Goal: Task Accomplishment & Management: Manage account settings

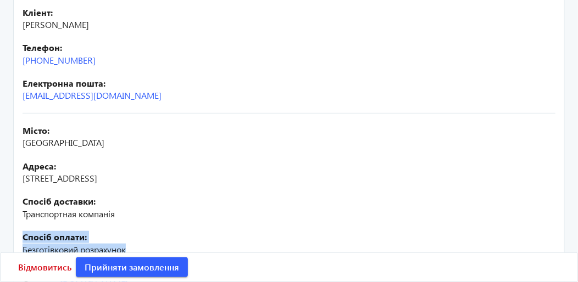
scroll to position [274, 0]
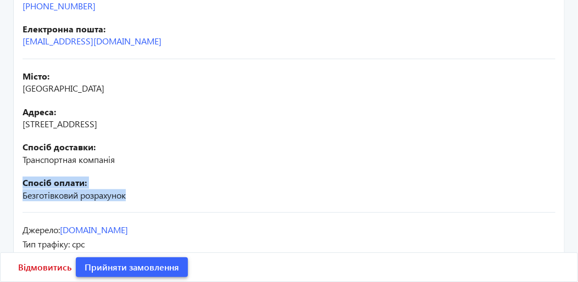
click at [149, 272] on span "Прийняти замовлення" at bounding box center [132, 267] width 94 height 12
click at [142, 270] on span "Прийняти замовлення" at bounding box center [132, 267] width 94 height 12
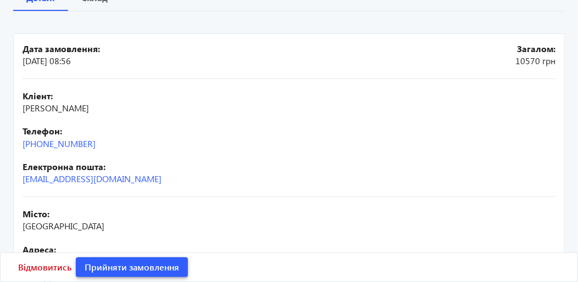
scroll to position [41, 0]
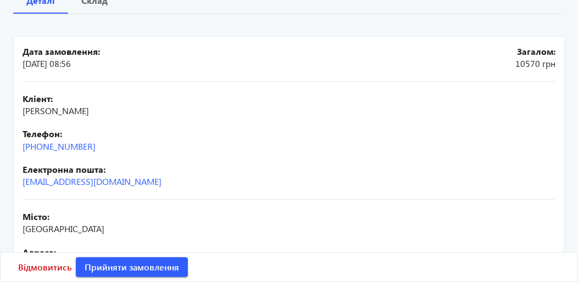
scroll to position [220, 0]
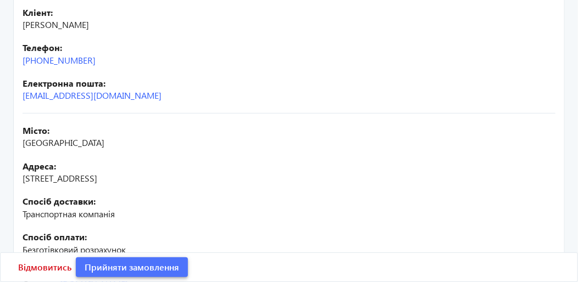
click at [140, 268] on span "Прийняти замовлення" at bounding box center [132, 267] width 94 height 12
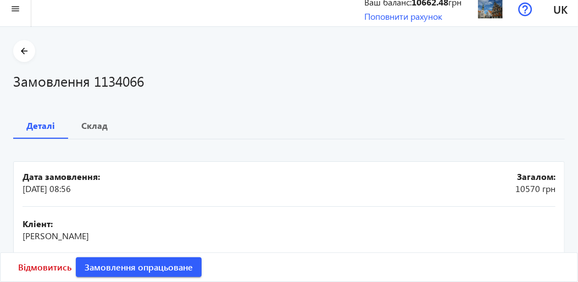
scroll to position [0, 0]
